Goal: Find specific fact: Find specific fact

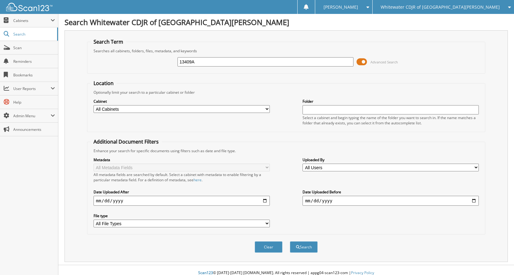
type input "13409A"
click at [290, 241] on button "Search" at bounding box center [304, 246] width 28 height 11
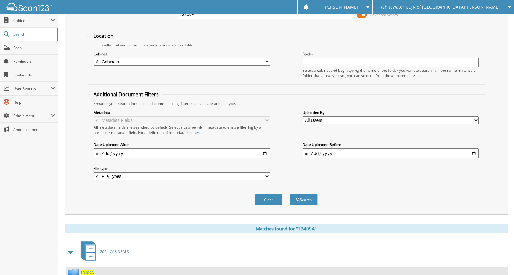
scroll to position [93, 0]
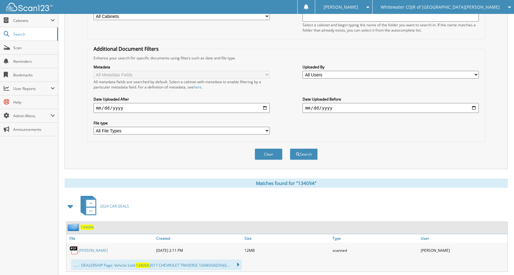
click at [94, 254] on div "[PERSON_NAME]" at bounding box center [110, 250] width 88 height 12
click at [93, 249] on link "[PERSON_NAME]" at bounding box center [93, 249] width 29 height 5
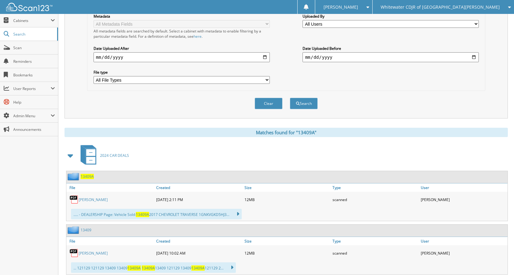
scroll to position [216, 0]
